Goal: Information Seeking & Learning: Learn about a topic

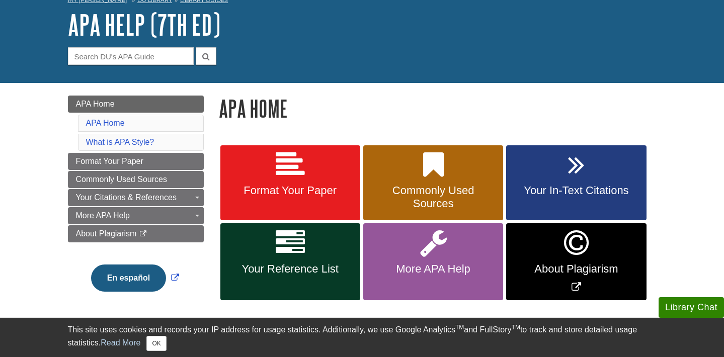
scroll to position [55, 0]
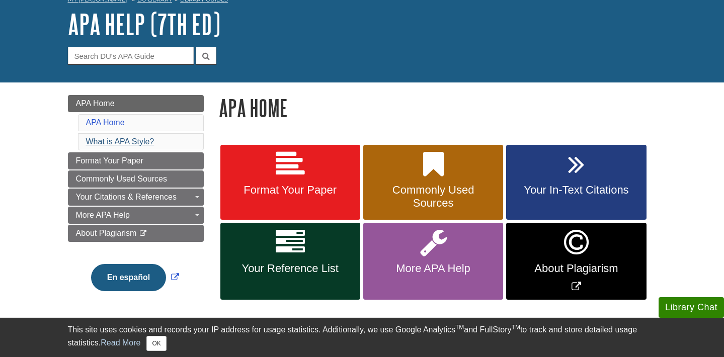
click at [132, 141] on link "What is APA Style?" at bounding box center [120, 141] width 68 height 9
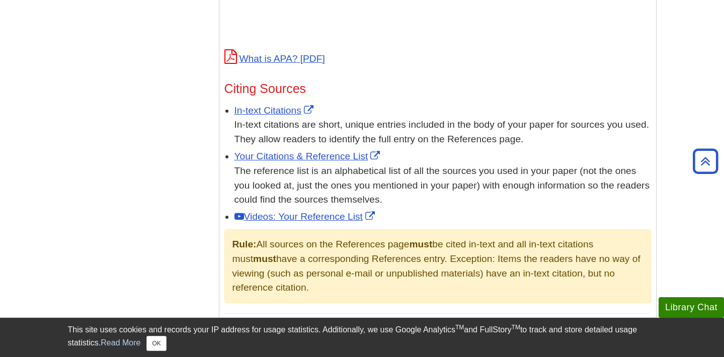
scroll to position [548, 0]
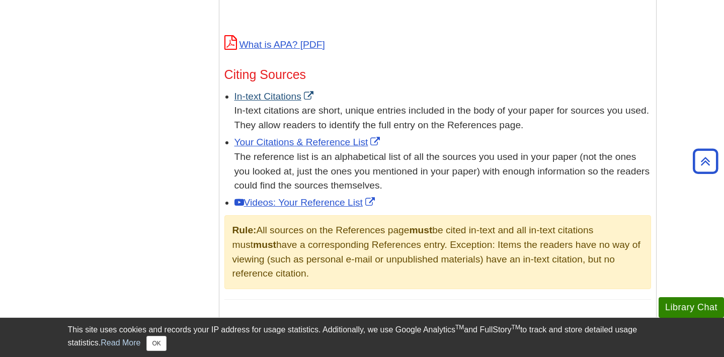
click at [258, 94] on link "In-text Citations" at bounding box center [274, 96] width 81 height 11
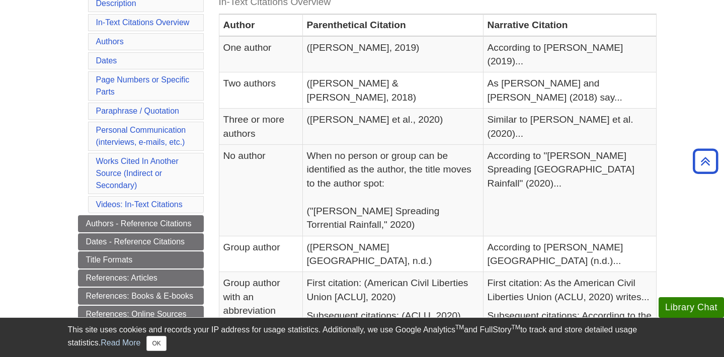
scroll to position [252, 0]
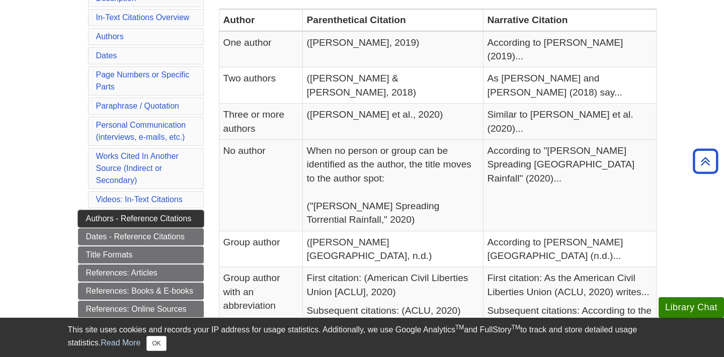
click at [135, 217] on link "Authors - Reference Citations" at bounding box center [141, 218] width 126 height 17
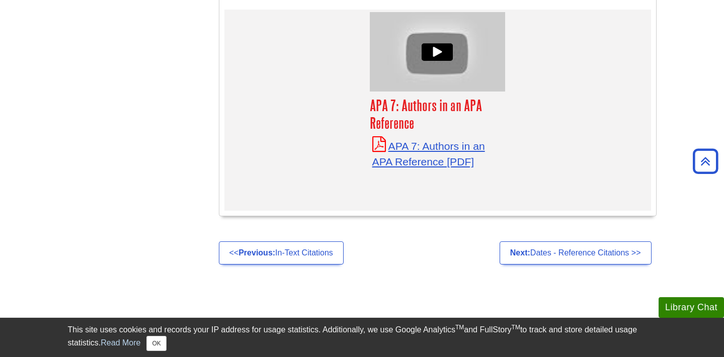
scroll to position [4583, 0]
click at [538, 242] on link "Next: Dates - Reference Citations >>" at bounding box center [575, 253] width 152 height 23
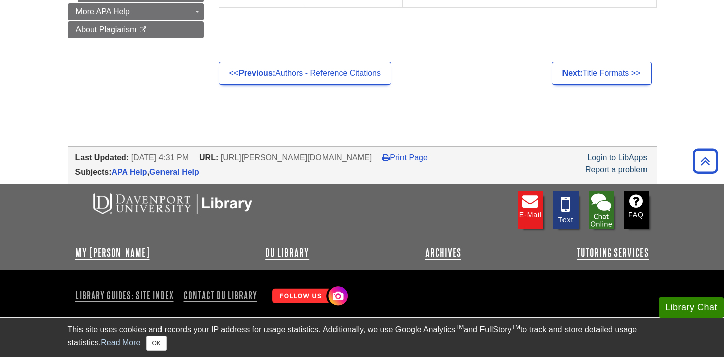
scroll to position [505, 0]
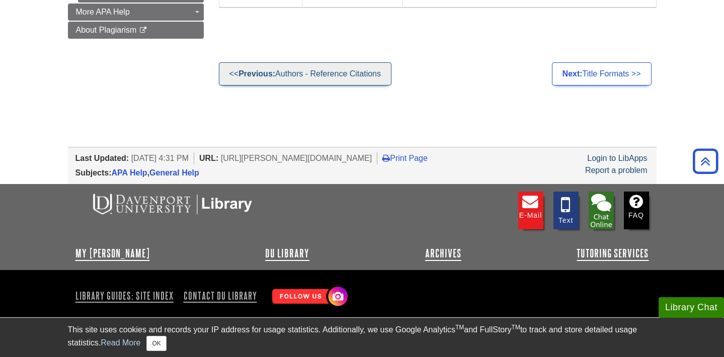
click at [294, 67] on link "<< Previous: Authors - Reference Citations" at bounding box center [305, 73] width 172 height 23
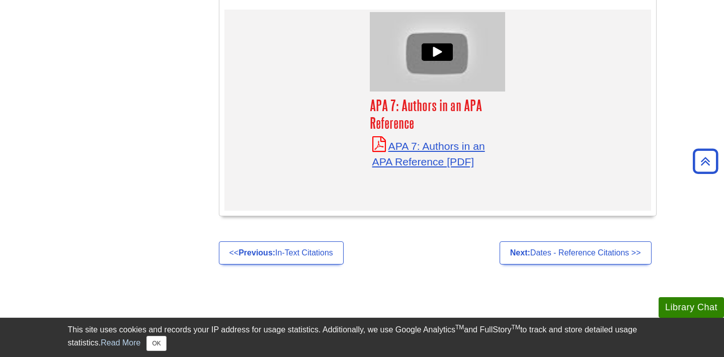
scroll to position [4583, 0]
click at [591, 242] on link "Next: Dates - Reference Citations >>" at bounding box center [575, 253] width 152 height 23
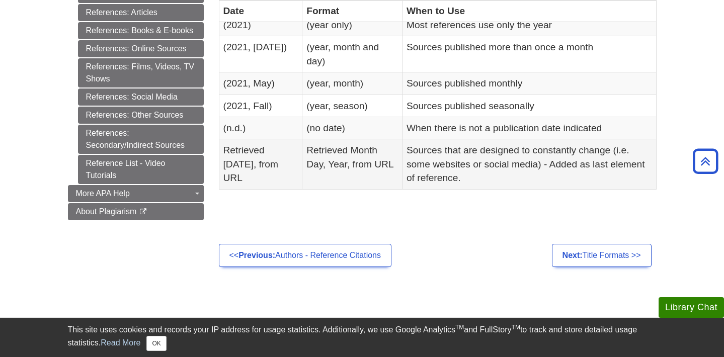
scroll to position [324, 0]
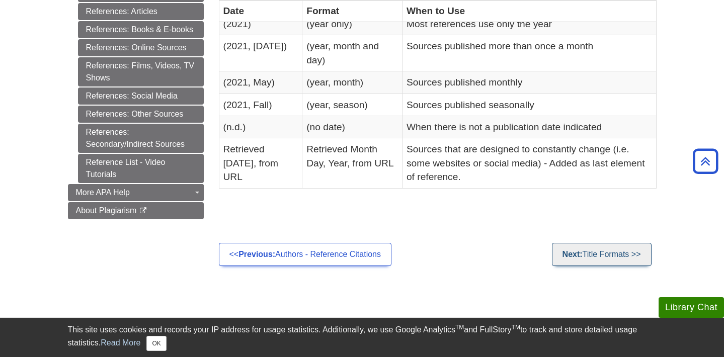
click at [572, 250] on strong "Next:" at bounding box center [572, 254] width 20 height 9
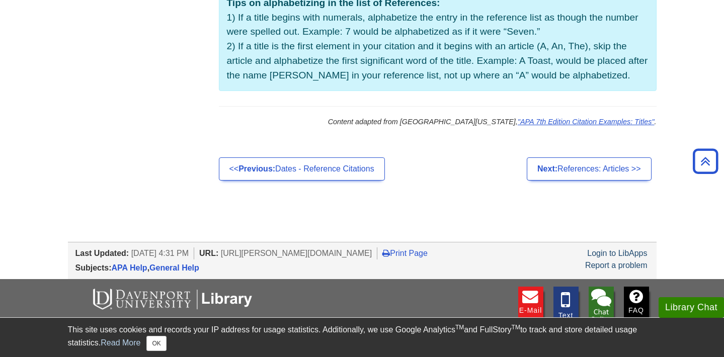
scroll to position [859, 0]
click at [575, 157] on link "Next: References: Articles >>" at bounding box center [588, 168] width 124 height 23
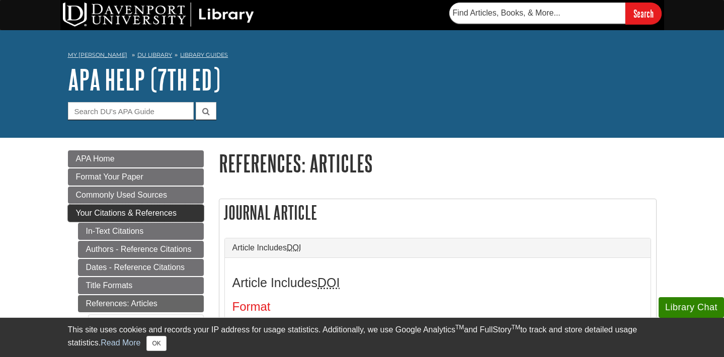
click at [151, 213] on span "Your Citations & References" at bounding box center [126, 213] width 101 height 9
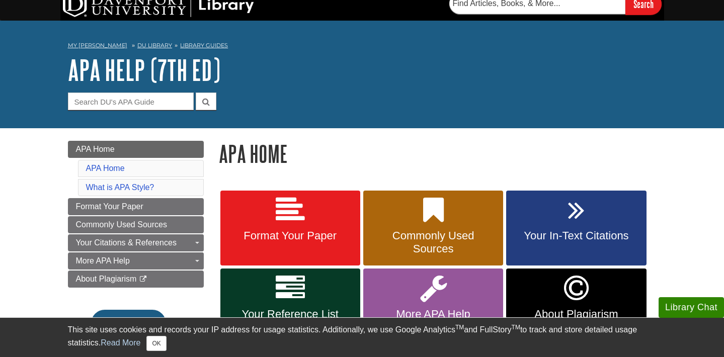
scroll to position [12, 0]
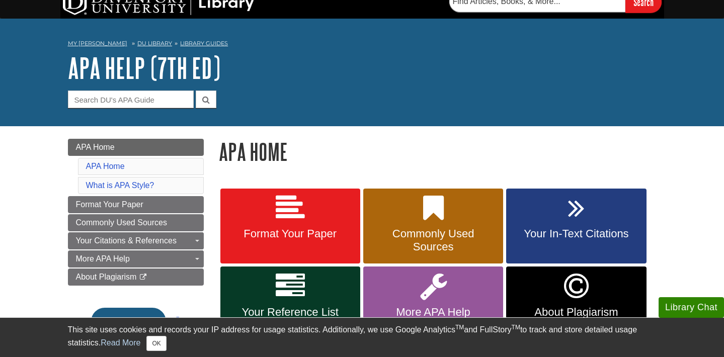
click at [277, 210] on icon at bounding box center [290, 208] width 29 height 29
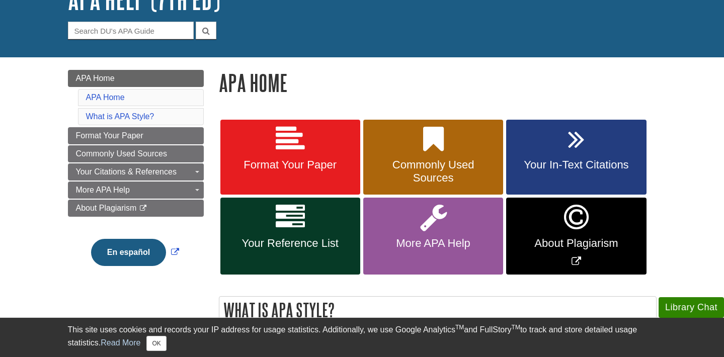
scroll to position [92, 0]
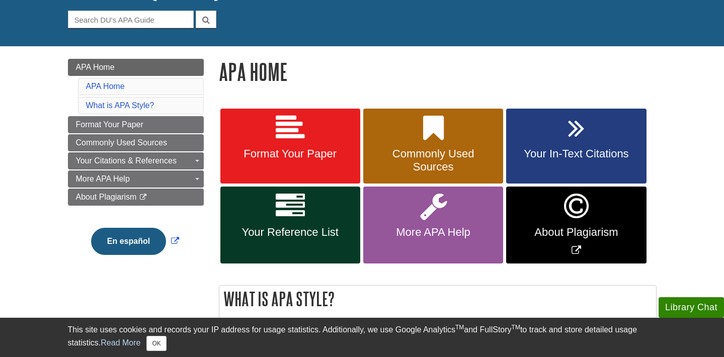
click at [409, 151] on span "Commonly Used Sources" at bounding box center [433, 160] width 125 height 26
click at [582, 154] on span "Your In-Text Citations" at bounding box center [575, 153] width 125 height 13
click at [582, 216] on icon "Link opens in new window" at bounding box center [576, 206] width 25 height 29
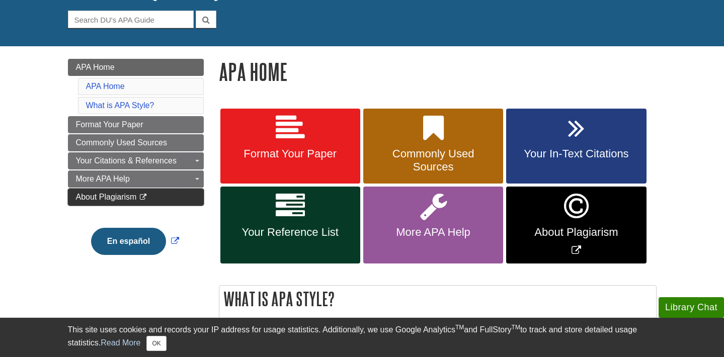
click at [128, 196] on span "About Plagiarism" at bounding box center [106, 197] width 61 height 9
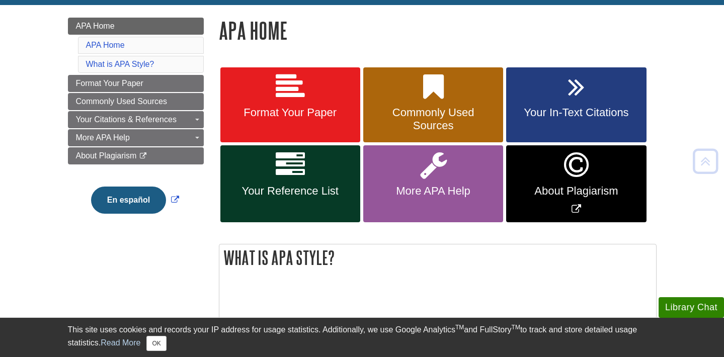
scroll to position [137, 0]
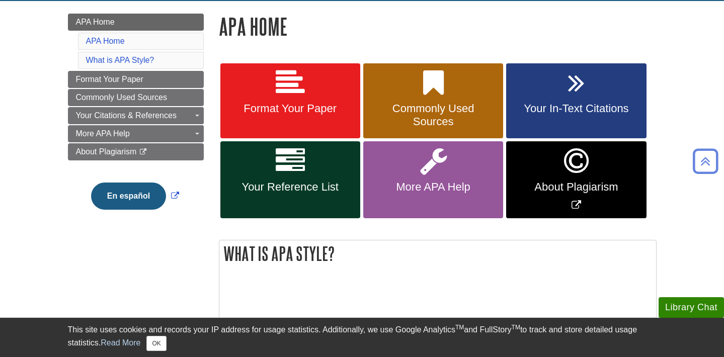
click at [587, 185] on span "About Plagiarism" at bounding box center [575, 187] width 125 height 13
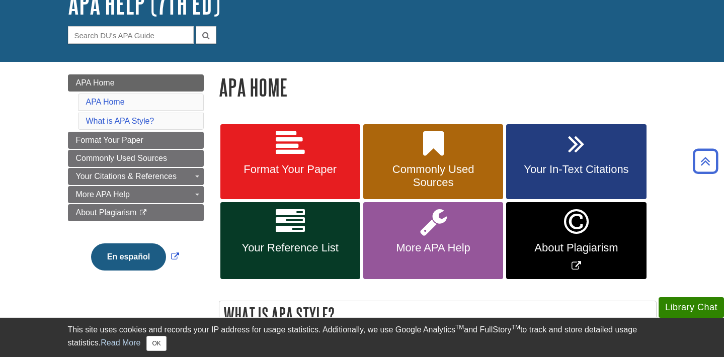
scroll to position [75, 0]
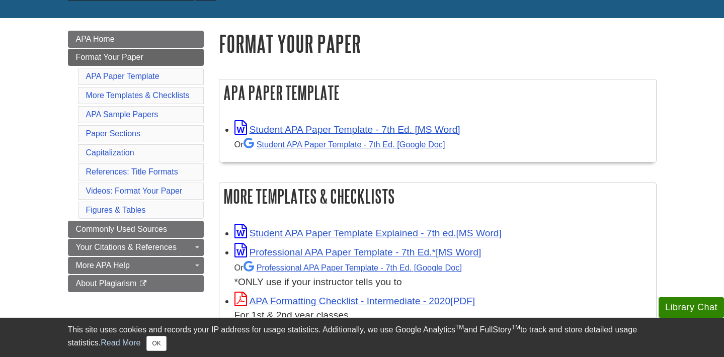
scroll to position [125, 0]
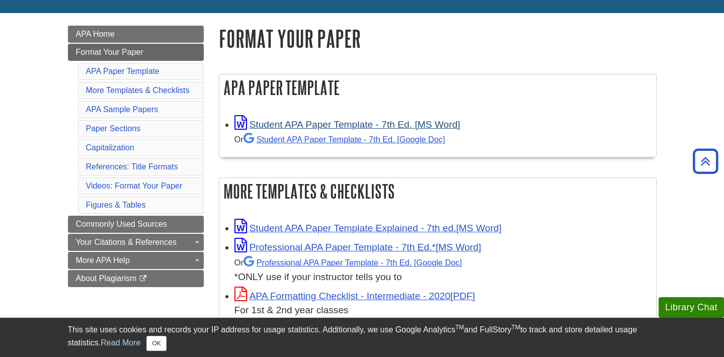
click at [334, 123] on link "Student APA Paper Template - 7th Ed. [MS Word]" at bounding box center [347, 124] width 226 height 11
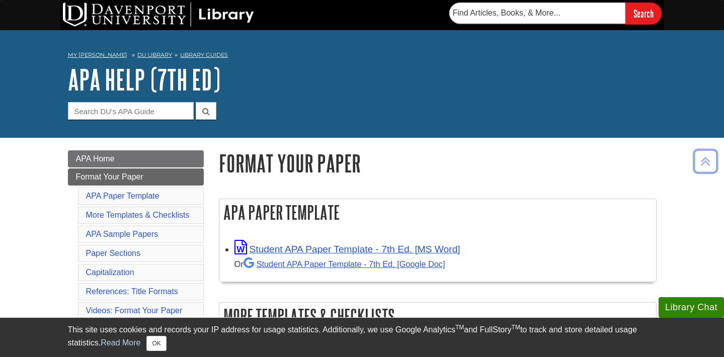
scroll to position [0, 0]
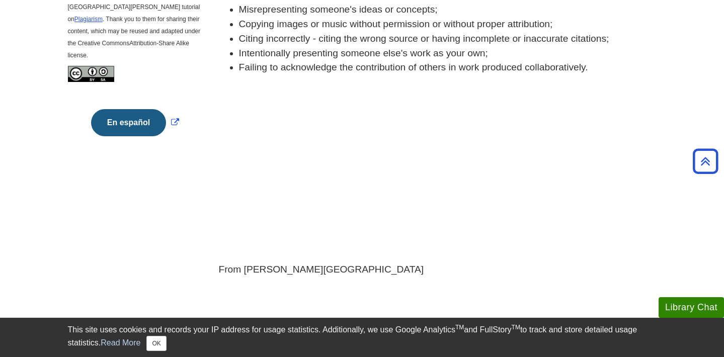
scroll to position [346, 0]
click at [576, 291] on div "Plagiarism - When you present someone else's work or ideas as your own. Plagiar…" at bounding box center [437, 59] width 453 height 484
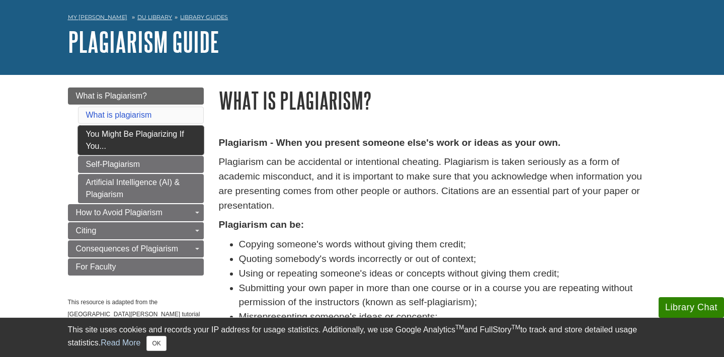
scroll to position [39, 0]
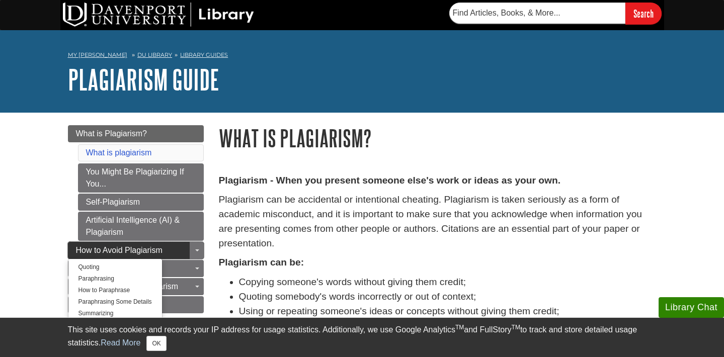
click at [147, 247] on span "How to Avoid Plagiarism" at bounding box center [119, 250] width 86 height 9
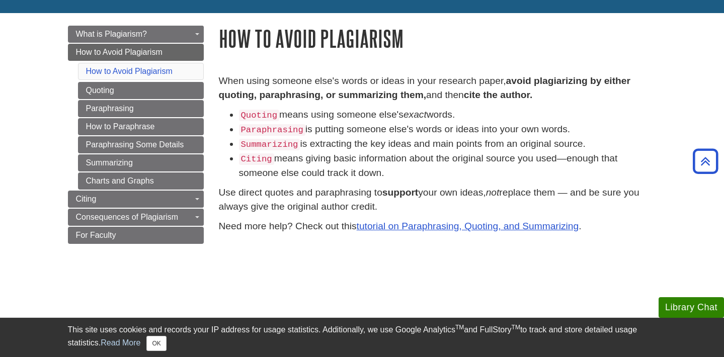
scroll to position [99, 0]
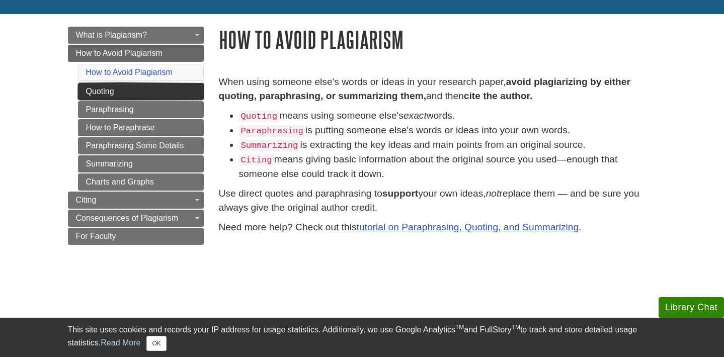
click at [124, 93] on link "Quoting" at bounding box center [141, 91] width 126 height 17
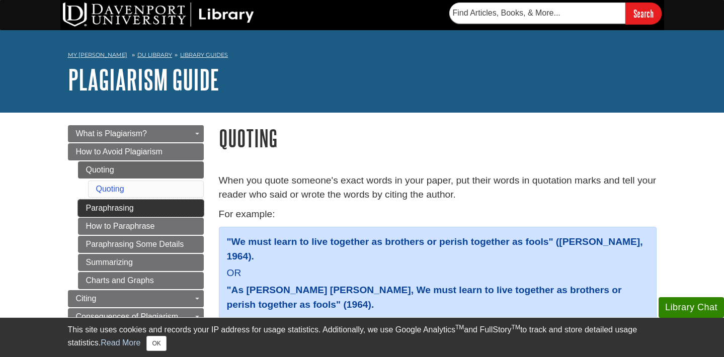
click at [124, 206] on link "Paraphrasing" at bounding box center [141, 208] width 126 height 17
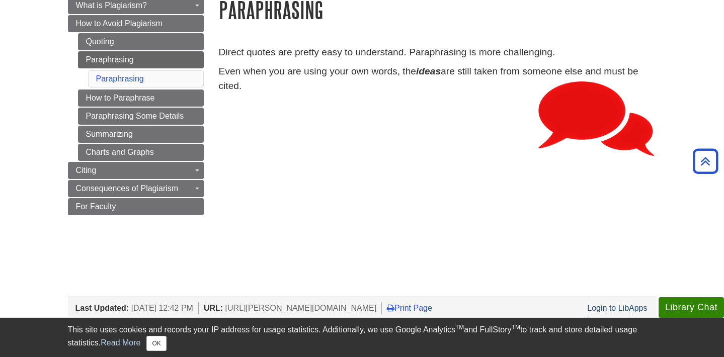
scroll to position [128, 0]
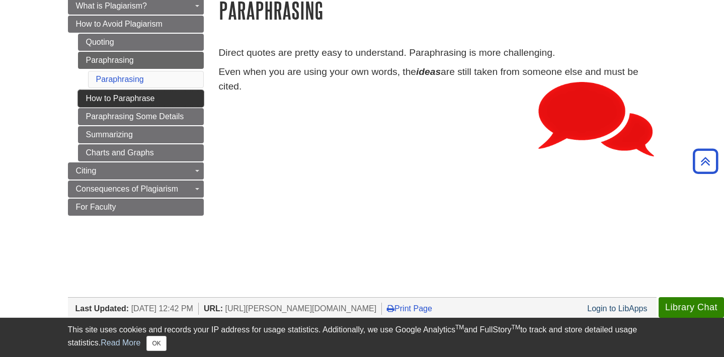
click at [117, 96] on link "How to Paraphrase" at bounding box center [141, 98] width 126 height 17
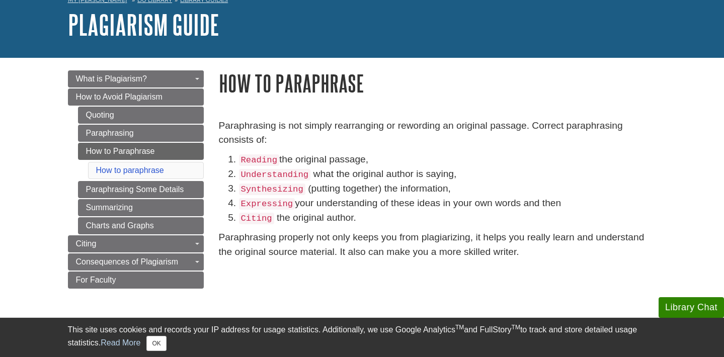
scroll to position [55, 0]
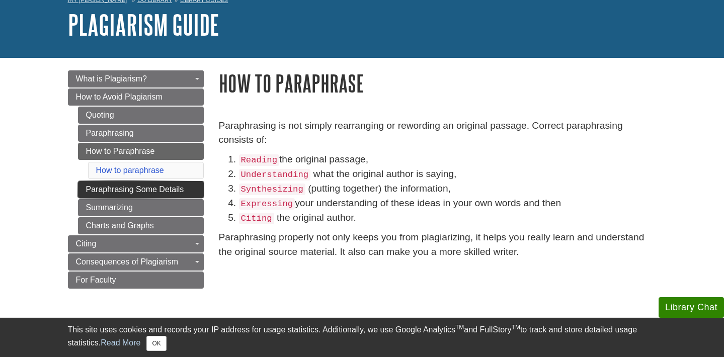
click at [129, 192] on link "Paraphrasing Some Details" at bounding box center [141, 189] width 126 height 17
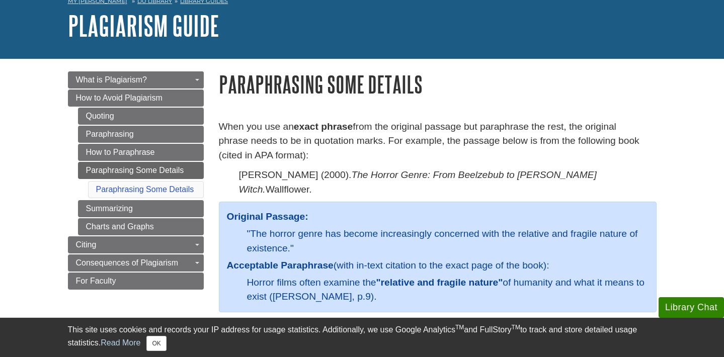
scroll to position [54, 0]
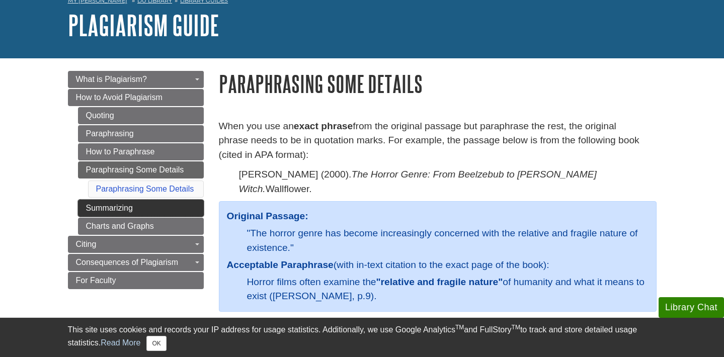
click at [181, 209] on link "Summarizing" at bounding box center [141, 208] width 126 height 17
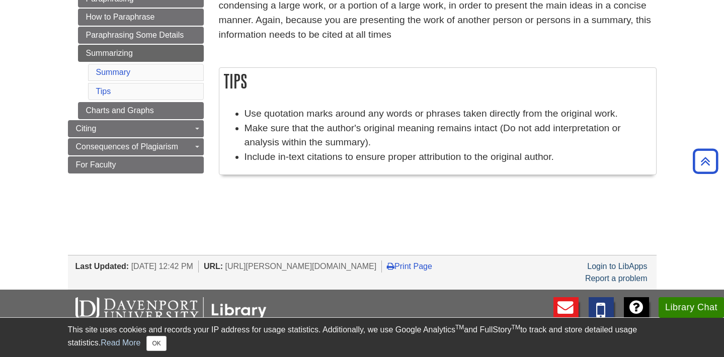
scroll to position [192, 0]
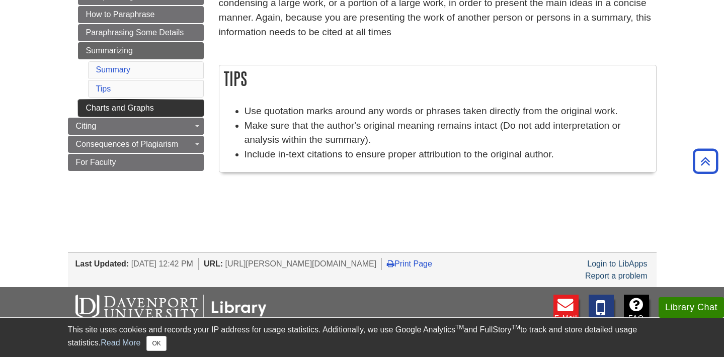
click at [164, 108] on link "Charts and Graphs" at bounding box center [141, 108] width 126 height 17
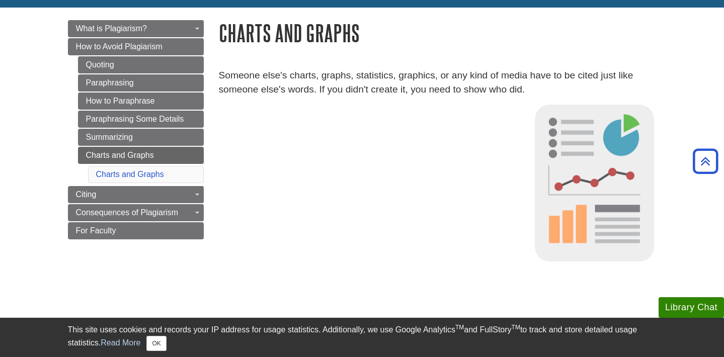
scroll to position [101, 0]
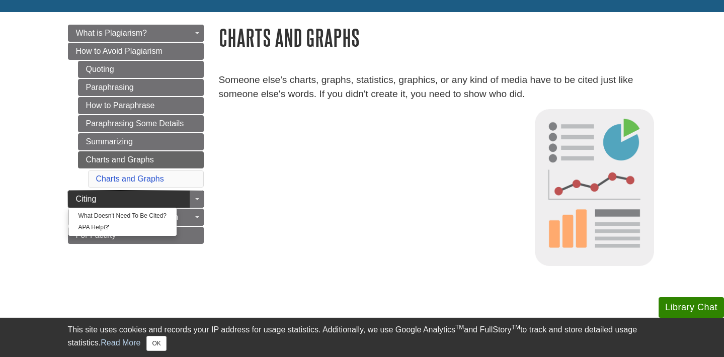
click at [102, 197] on link "Citing" at bounding box center [136, 199] width 136 height 17
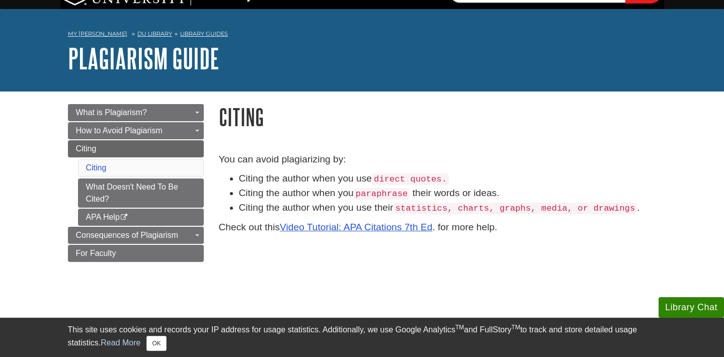
scroll to position [23, 0]
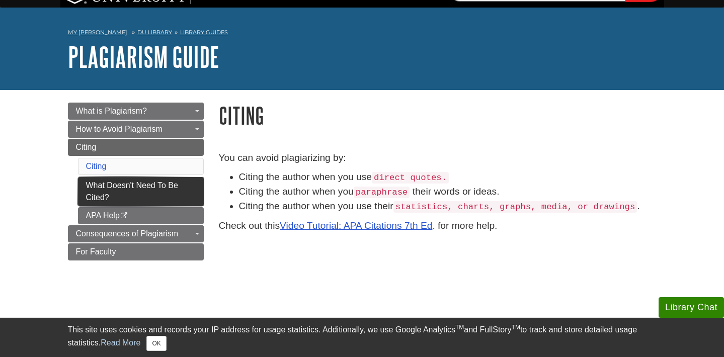
click at [131, 183] on link "What Doesn't Need To Be Cited?" at bounding box center [141, 191] width 126 height 29
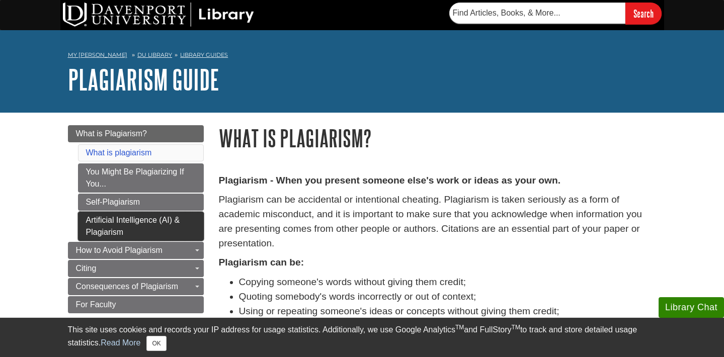
click at [120, 224] on link "Artificial Intelligence (AI) & Plagiarism" at bounding box center [141, 226] width 126 height 29
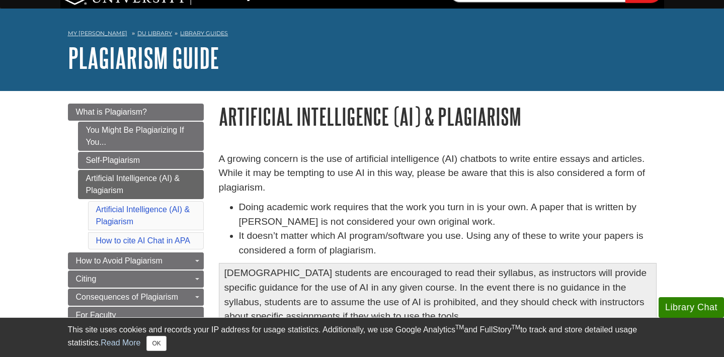
scroll to position [29, 0]
